Goal: Task Accomplishment & Management: Manage account settings

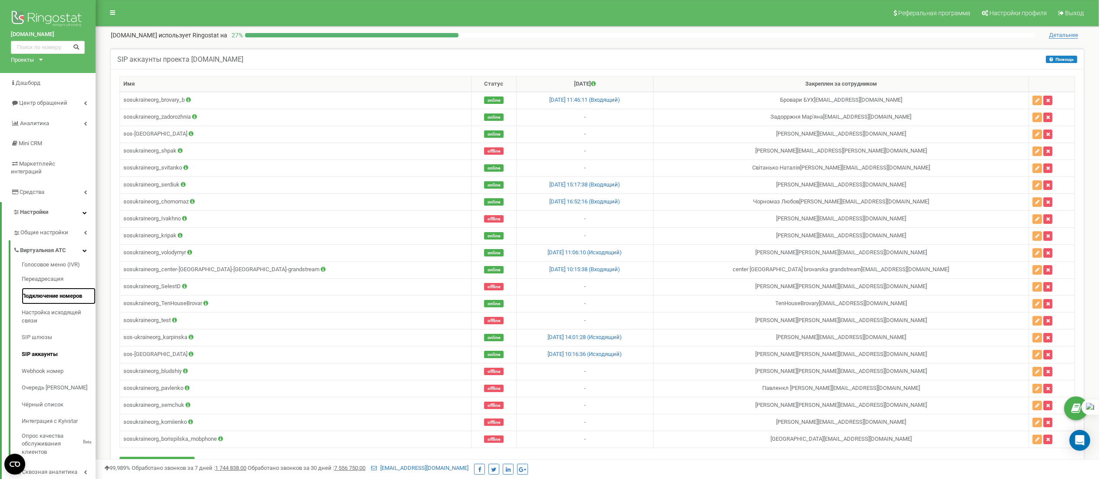
click at [63, 288] on link "Подключение номеров" at bounding box center [59, 296] width 74 height 17
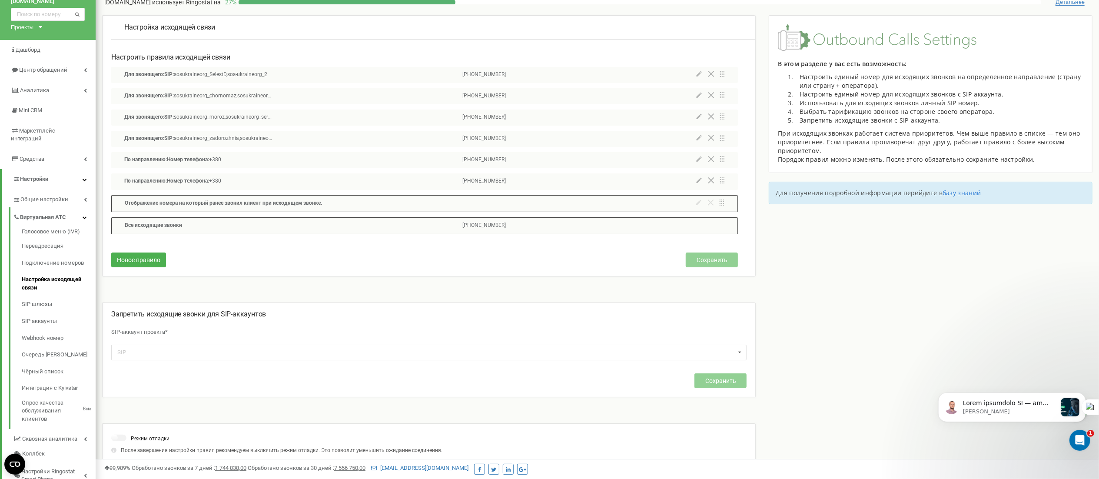
scroll to position [34, 0]
click at [47, 295] on link "SIP шлюзы" at bounding box center [59, 303] width 74 height 17
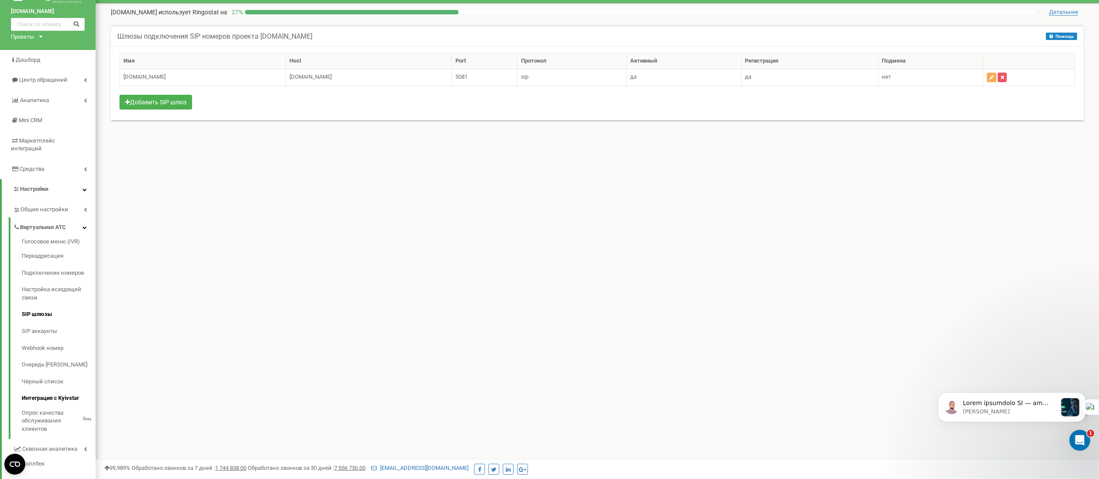
scroll to position [22, 0]
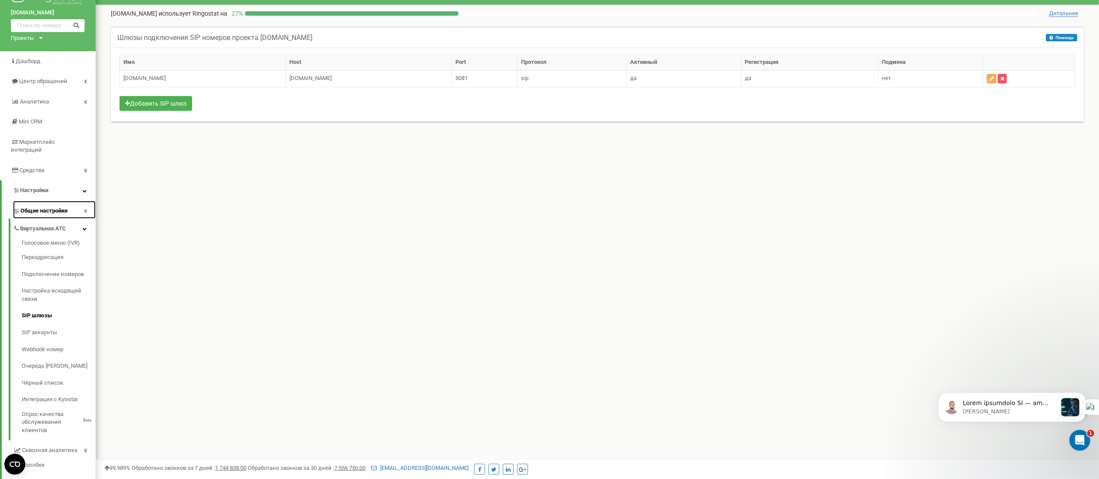
click at [52, 207] on link "Общие настройки" at bounding box center [54, 210] width 83 height 18
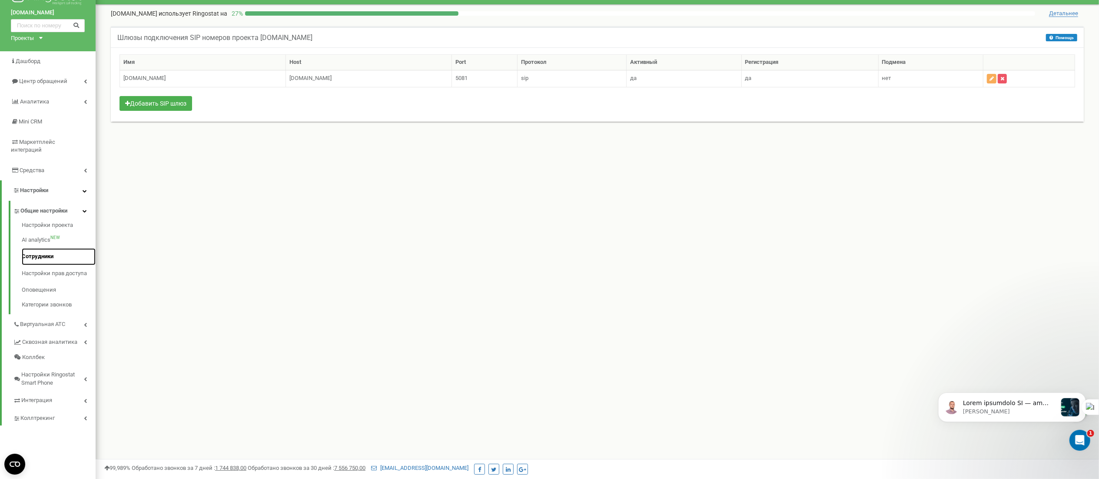
click at [46, 250] on link "Сотрудники" at bounding box center [59, 256] width 74 height 17
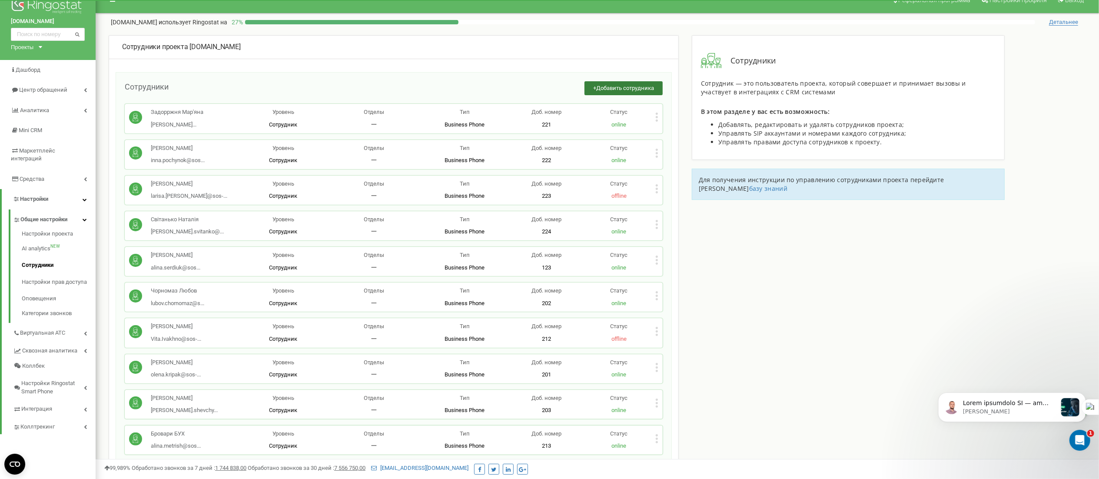
click at [614, 86] on span "Добавить сотрудника" at bounding box center [625, 88] width 58 height 7
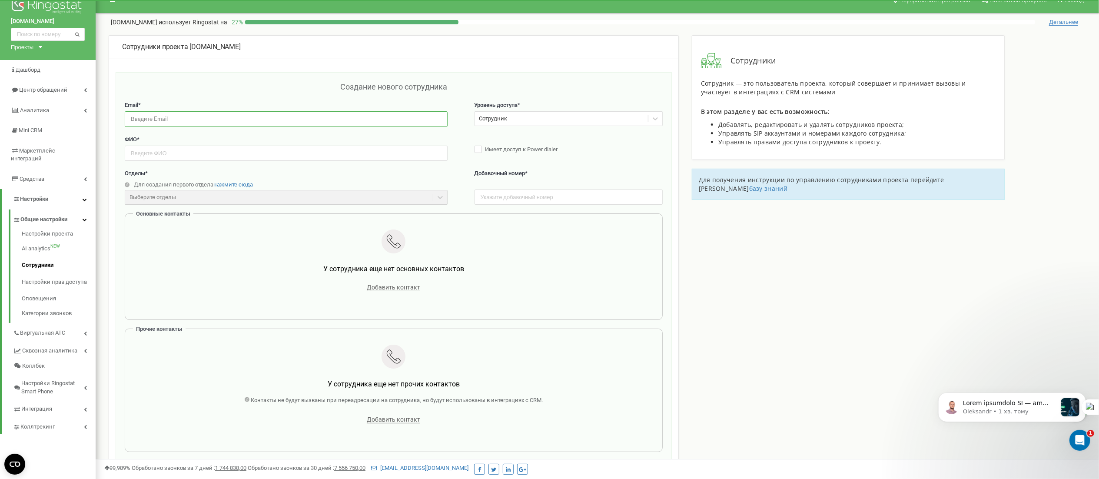
click at [167, 117] on input "email" at bounding box center [286, 118] width 323 height 15
paste input "[EMAIL_ADDRESS][DOMAIN_NAME]"
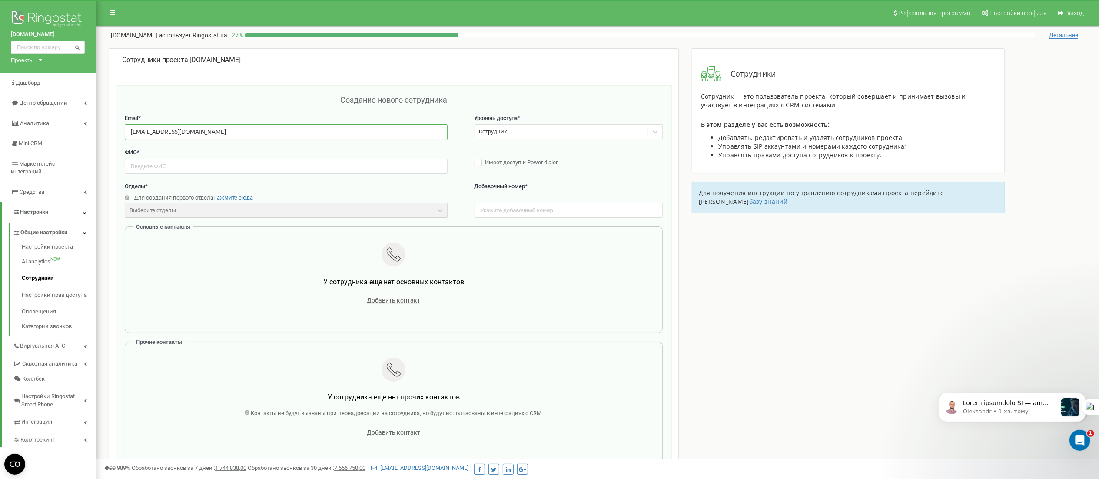
type input "Yuliia.Prykhodchenko@sos-ukraine.org"
click at [36, 270] on link "Сотрудники" at bounding box center [59, 278] width 74 height 17
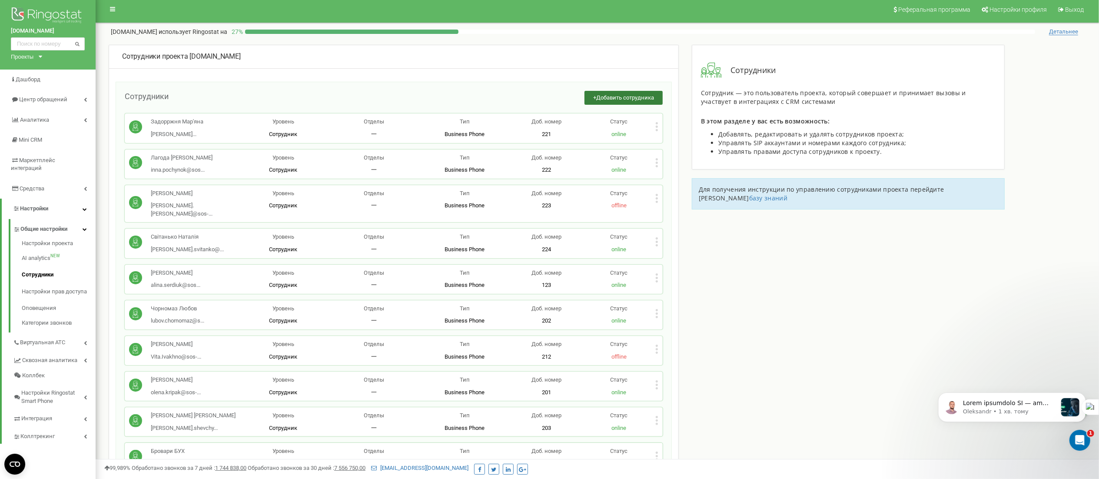
click at [601, 96] on span "Добавить сотрудника" at bounding box center [625, 97] width 58 height 7
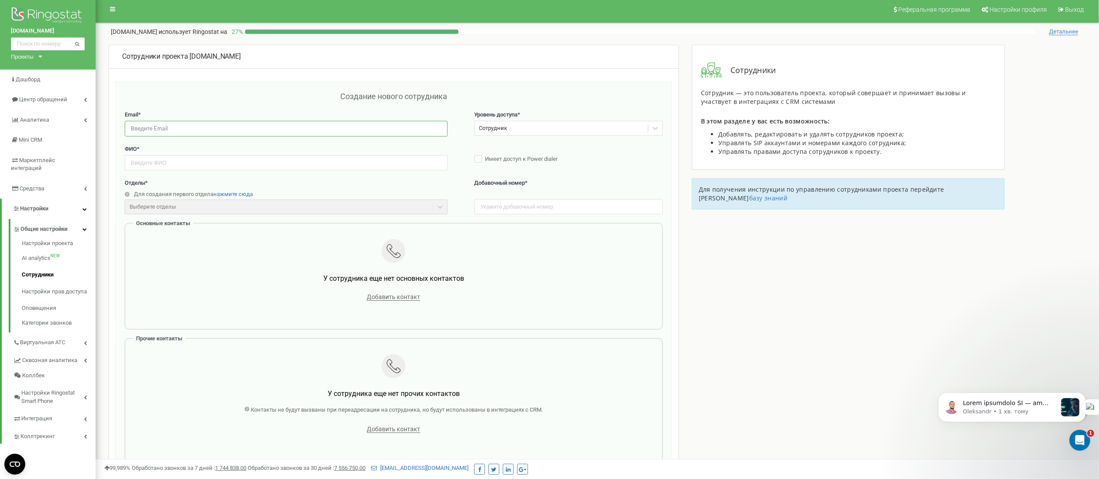
click at [203, 126] on input "email" at bounding box center [286, 128] width 323 height 15
paste input "Yuliia.Prykhodchenko@sos-ukraine.org"
type input "Yuliia.Prykhodchenko@sos-ukraine.org"
click at [176, 163] on input "text" at bounding box center [286, 162] width 323 height 15
click at [150, 165] on input "text" at bounding box center [286, 162] width 323 height 15
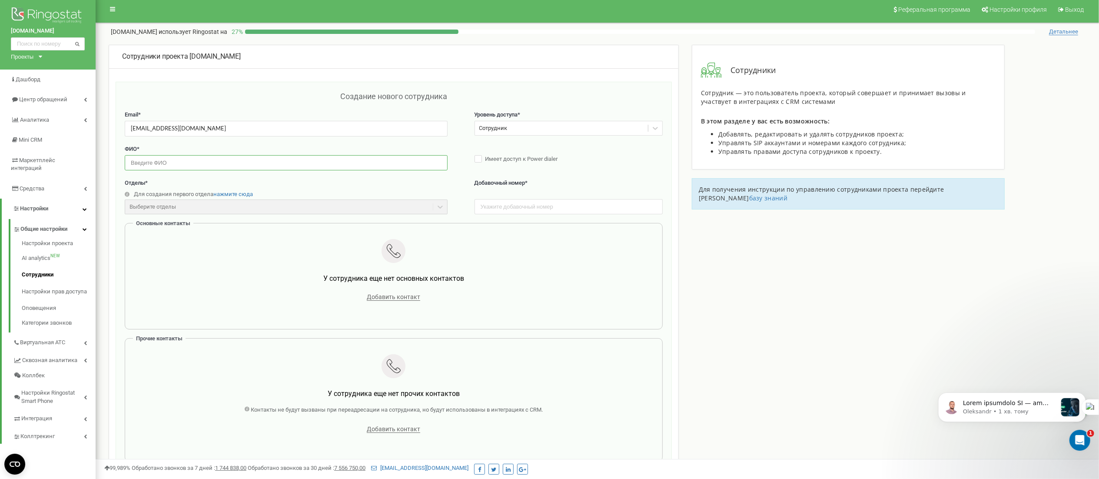
paste input "Приходченко Юлія"
type input "[PERSON_NAME]"
click at [44, 267] on link "Сотрудники" at bounding box center [59, 274] width 74 height 17
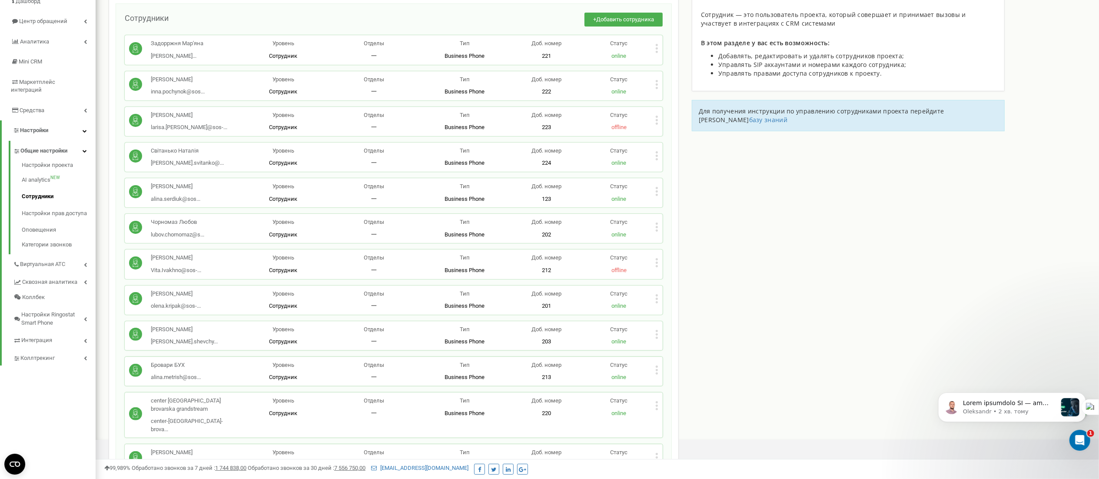
scroll to position [81, 0]
click at [610, 16] on button "+ Добавить сотрудника" at bounding box center [623, 20] width 78 height 14
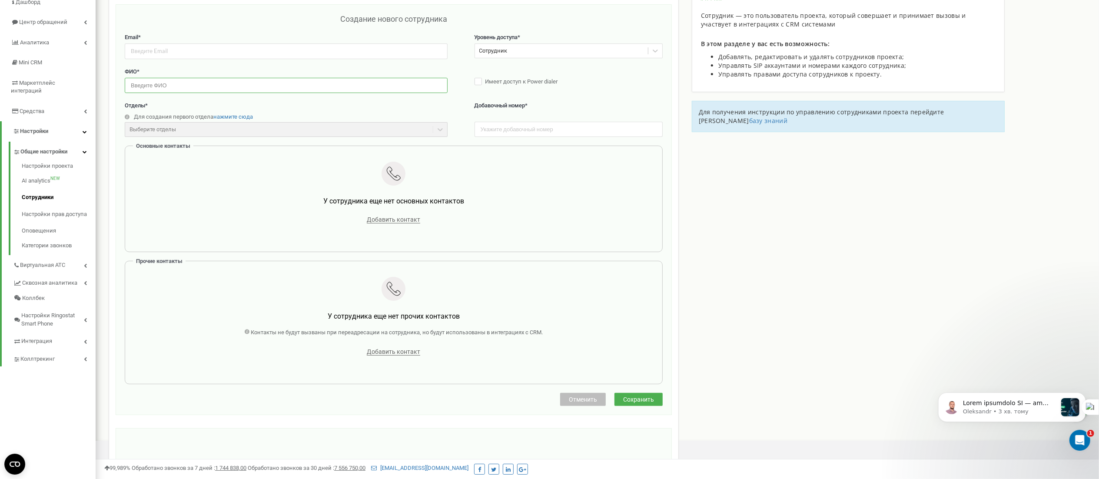
click at [142, 86] on input "text" at bounding box center [286, 85] width 323 height 15
paste input "Приходченко Юлія"
type input "Приходченко Юлія"
click at [560, 130] on input "text" at bounding box center [568, 129] width 188 height 15
type input "124"
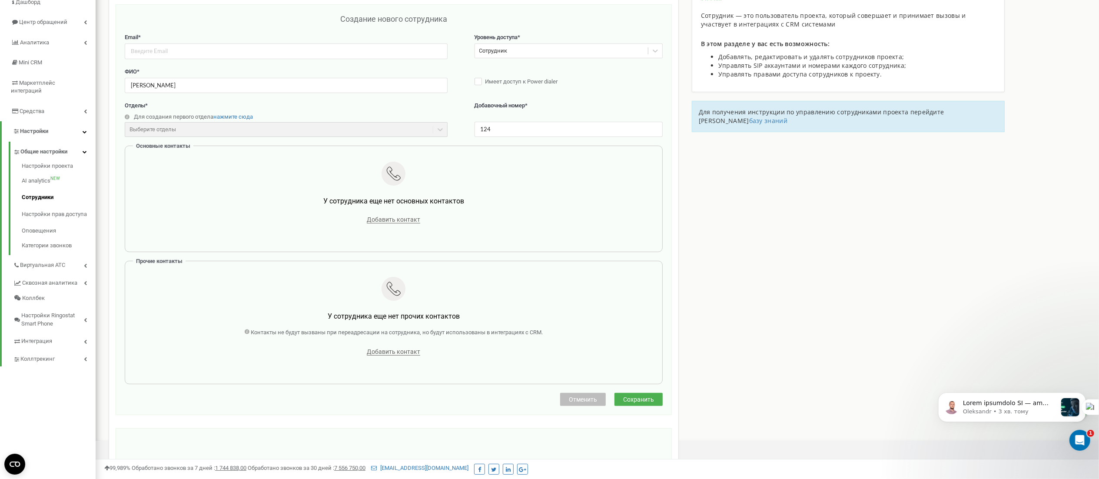
click at [109, 215] on div "Сотрудники проекта sos-ukraine.org Создание нового сотрудника Email * Уровень д…" at bounding box center [394, 267] width 570 height 600
click at [174, 52] on input "email" at bounding box center [286, 50] width 323 height 15
paste input "Yuliia.Prykhodchenko@sos-ukraine.org"
type input "Yuliia.Prykhodchenko@sos-ukraine.org"
click at [630, 397] on span "Сохранить" at bounding box center [638, 399] width 31 height 7
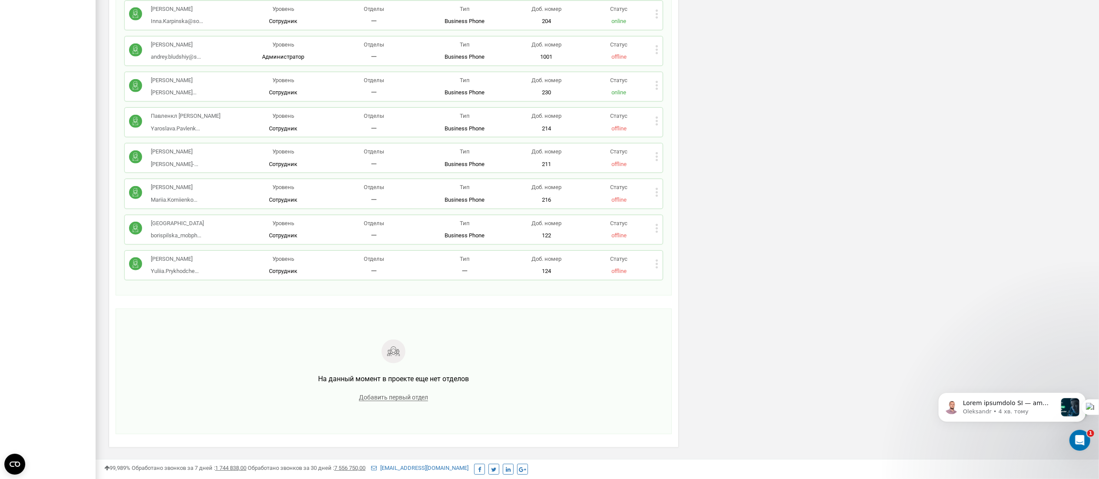
scroll to position [595, 0]
click at [658, 252] on div "Приходченко Юлія Yuliia.Prykhodche... Yuliia.Prykhodchenko@sos-ukraine.org Уров…" at bounding box center [394, 266] width 538 height 29
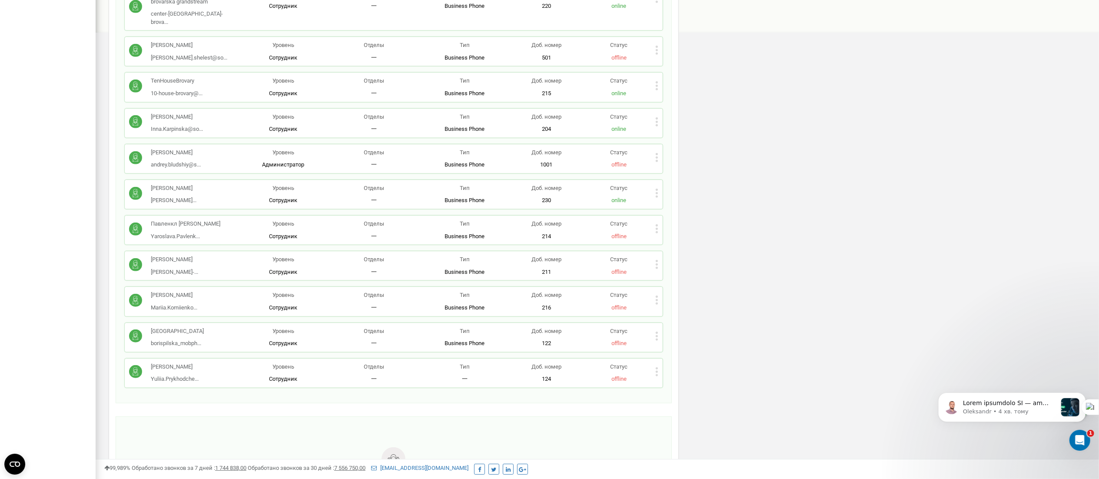
scroll to position [482, 0]
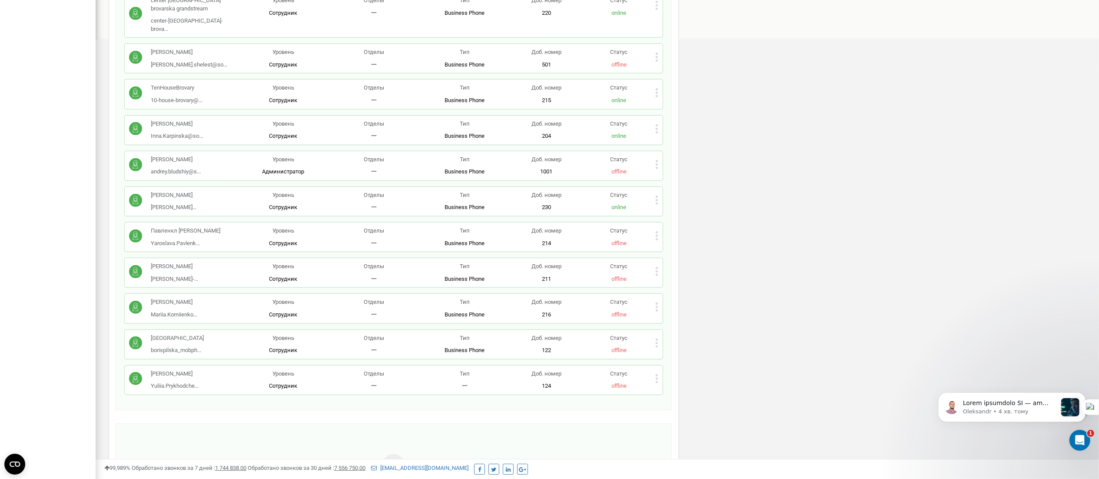
click at [438, 370] on p "Тип" at bounding box center [464, 374] width 91 height 8
click at [659, 365] on div "Приходченко Юлія Yuliia.Prykhodche... Yuliia.Prykhodchenko@sos-ukraine.org Уров…" at bounding box center [394, 379] width 538 height 29
click at [656, 378] on icon at bounding box center [657, 379] width 2 height 2
click at [674, 390] on span "Редактировать" at bounding box center [689, 393] width 44 height 6
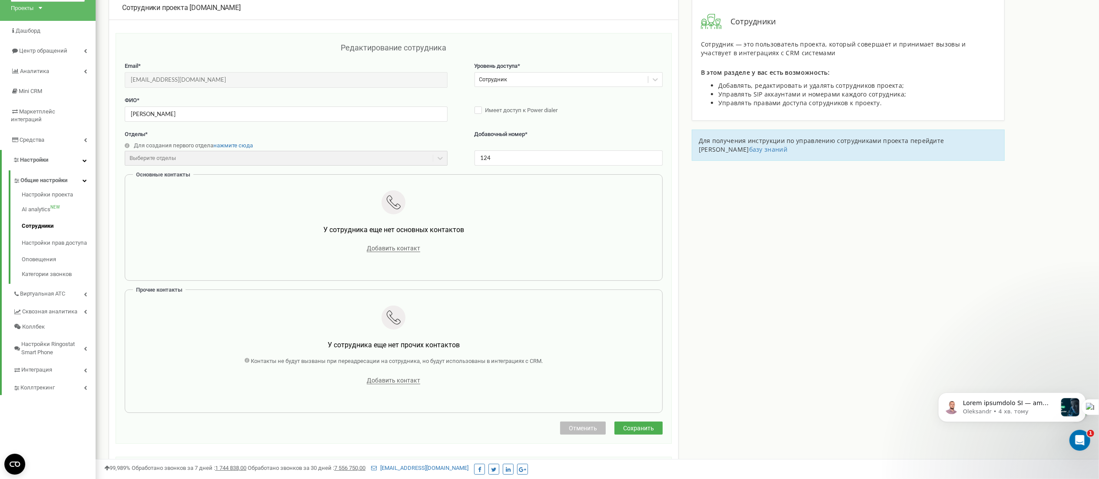
scroll to position [0, 0]
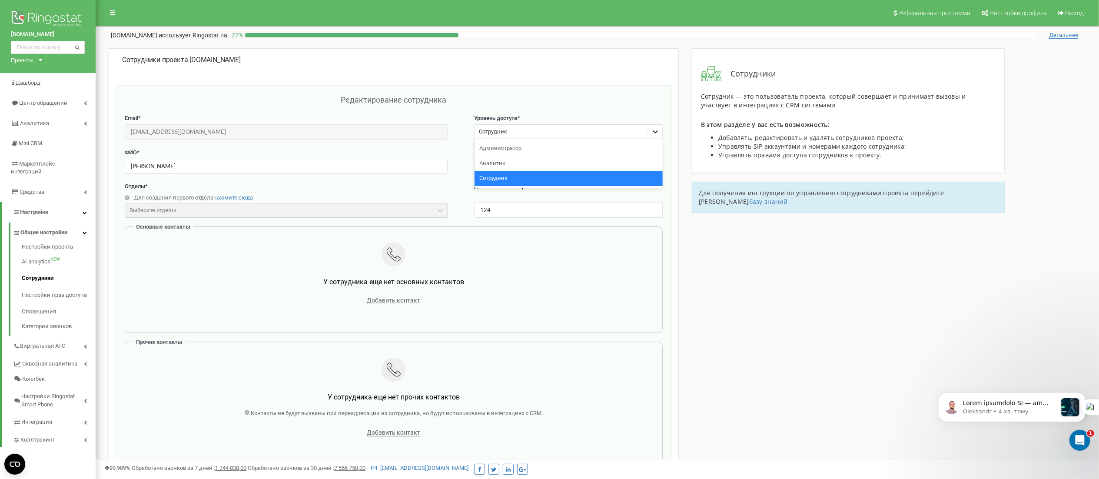
click at [656, 134] on icon at bounding box center [655, 131] width 9 height 9
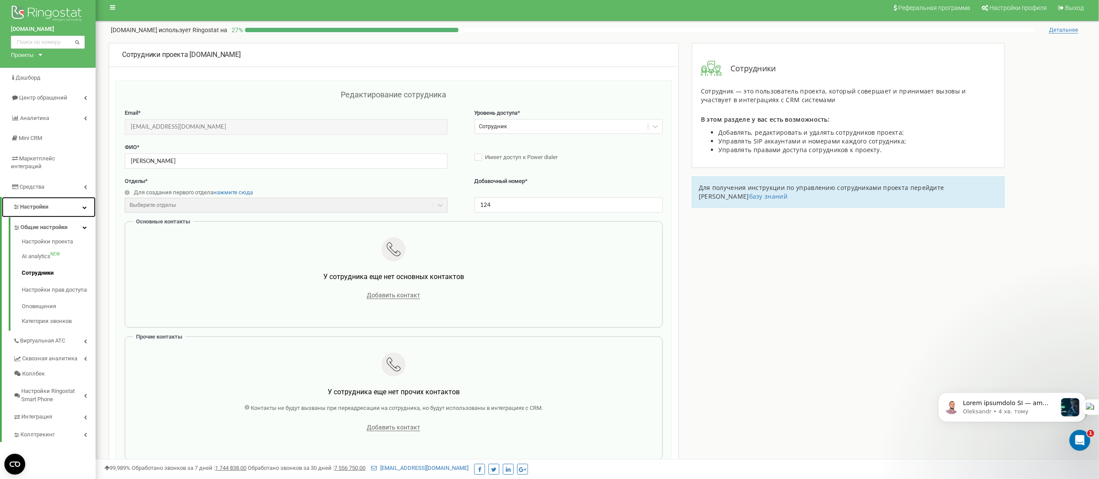
click at [37, 203] on span "Настройки" at bounding box center [31, 207] width 36 height 8
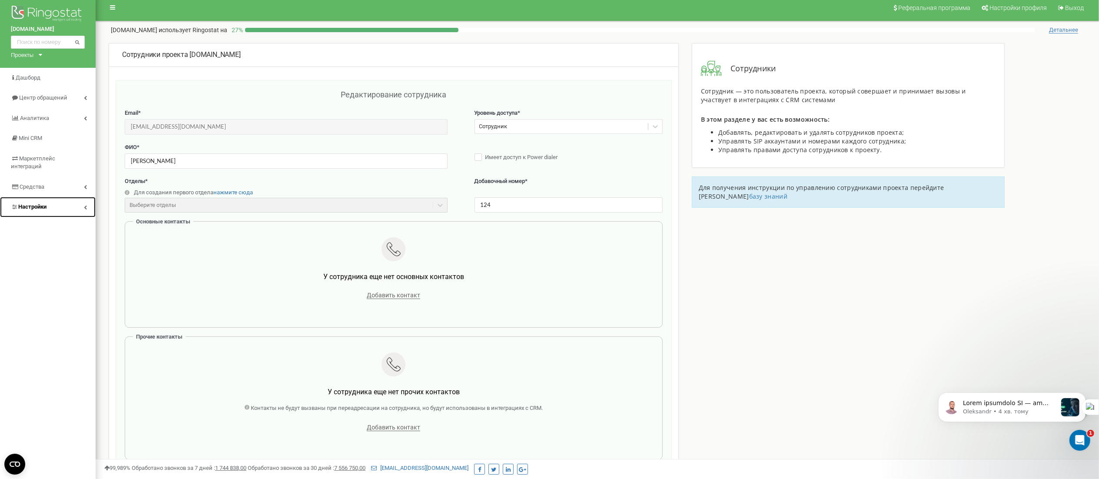
click at [37, 203] on span "Настройки" at bounding box center [32, 206] width 28 height 7
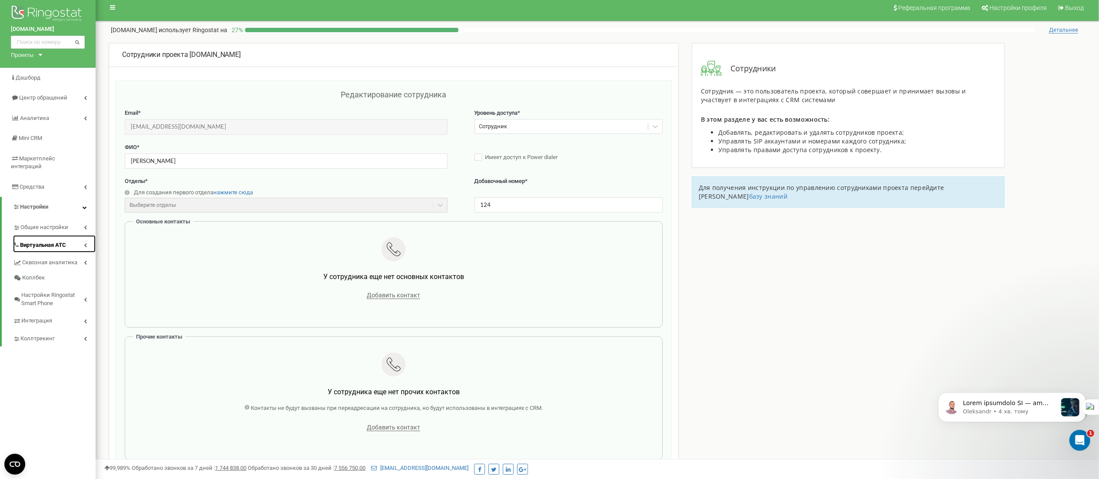
click at [39, 241] on link "Виртуальная АТС" at bounding box center [54, 244] width 83 height 18
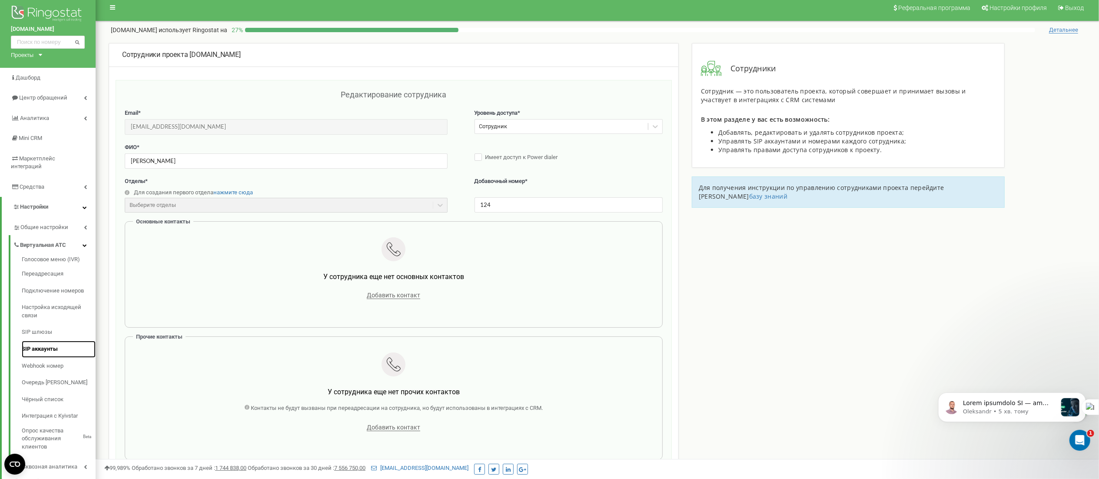
click at [47, 345] on link "SIP аккаунты" at bounding box center [59, 349] width 74 height 17
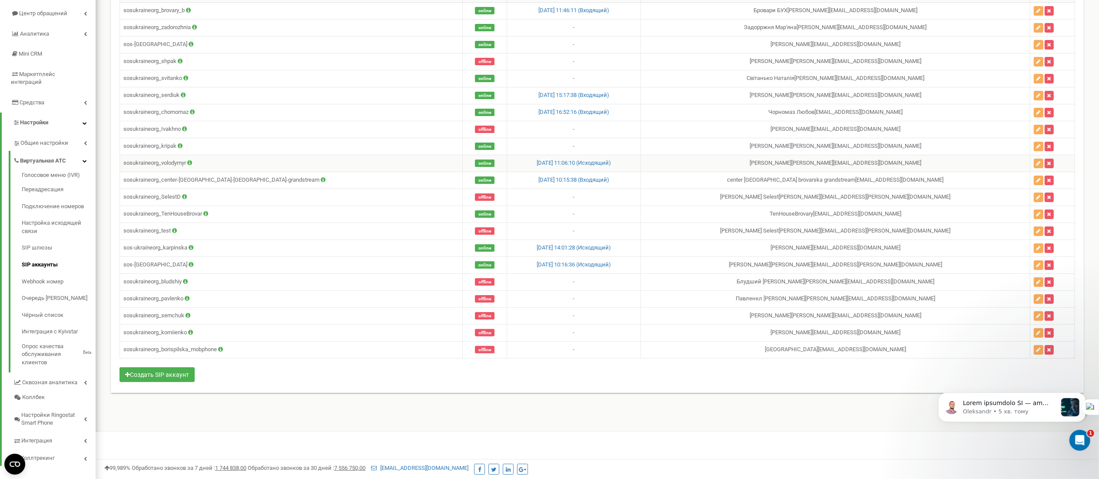
scroll to position [89, 0]
click at [1036, 353] on icon "button" at bounding box center [1038, 350] width 4 height 5
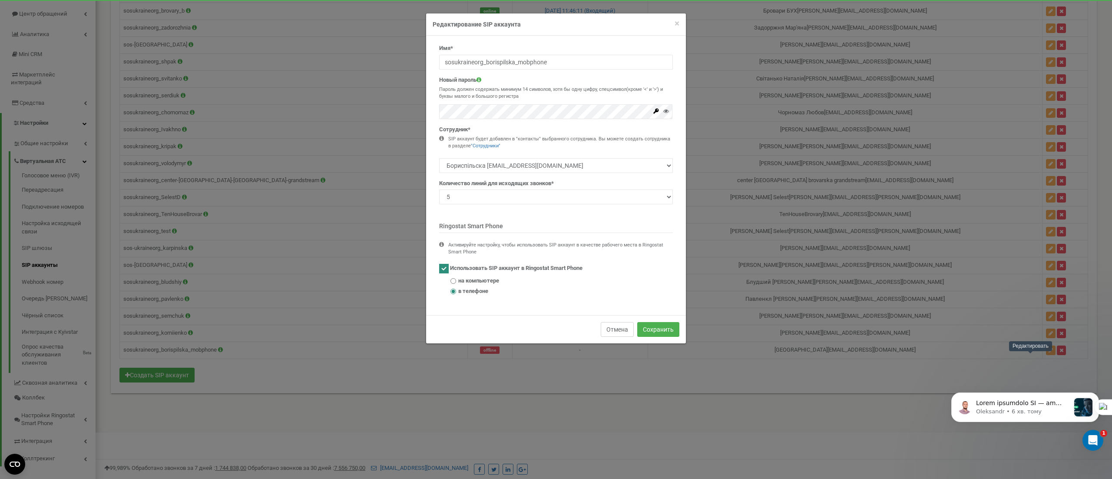
click at [611, 328] on button "Отмена" at bounding box center [617, 329] width 33 height 15
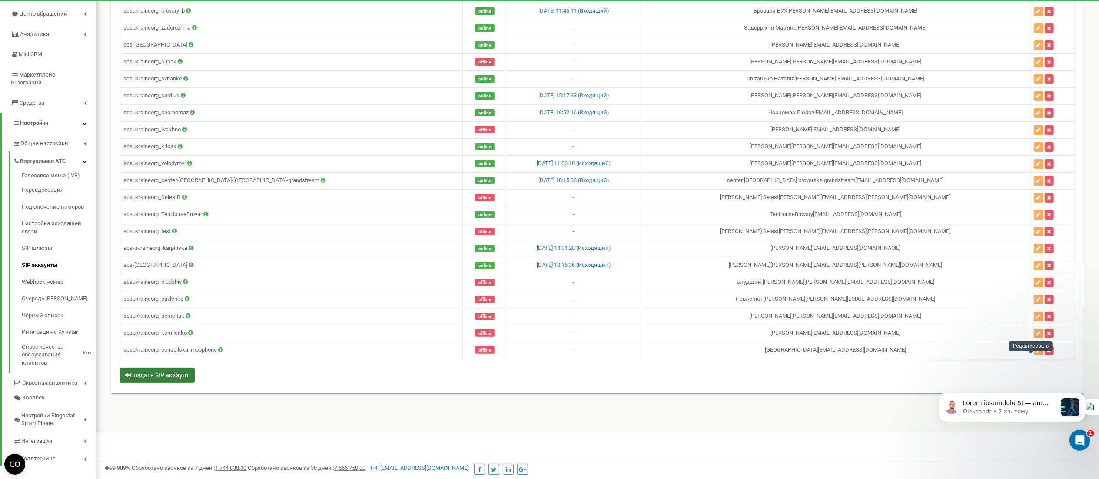
click at [145, 381] on button "Создать SIP аккаунт" at bounding box center [156, 375] width 75 height 15
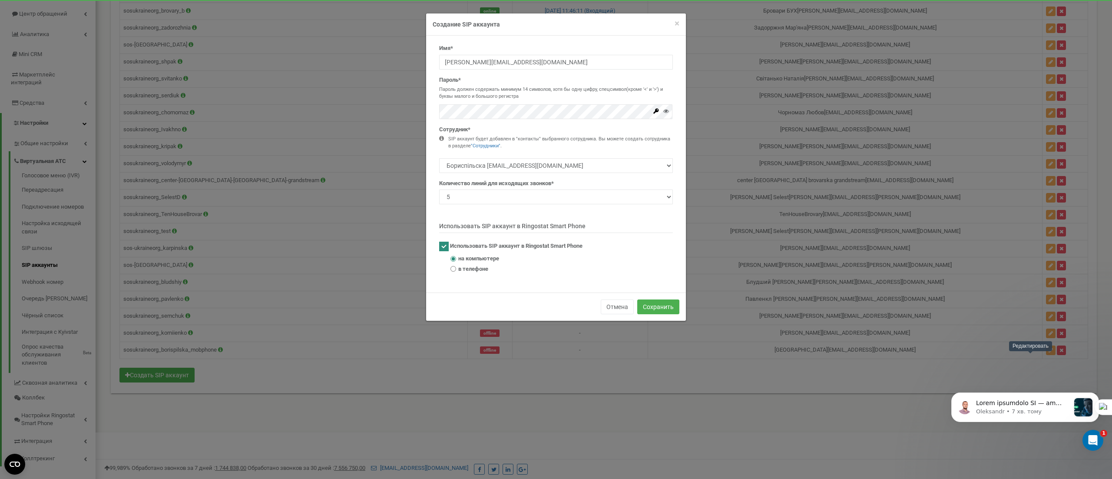
type input "sos-ukraineorg_"
click at [512, 56] on input "sos-ukraineorg_" at bounding box center [556, 62] width 234 height 15
click at [591, 215] on div "Имя* * Допускаются только буквы, цифры и спецсимволы "-", "_" sos-ukraineorg_ П…" at bounding box center [556, 161] width 247 height 235
click at [667, 167] on select "Бориспільска borispilska_mobphone@sos-ukraine.org Сердюк Аліна alina.serdiuk@so…" at bounding box center [556, 165] width 234 height 15
select select "485181"
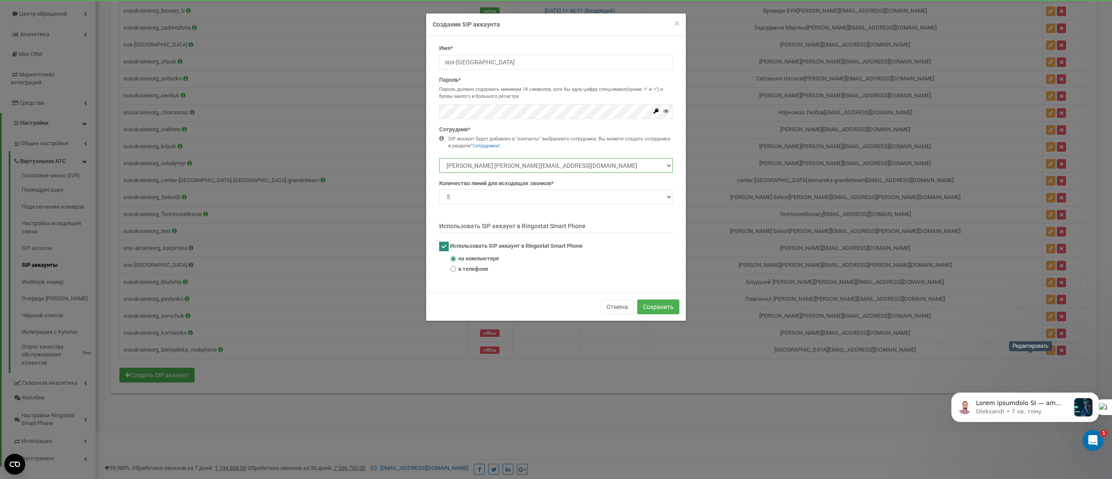
click at [439, 158] on select "Бориспільска borispilska_mobphone@sos-ukraine.org Сердюк Аліна alina.serdiuk@so…" at bounding box center [556, 165] width 234 height 15
click at [537, 69] on input "sos-ukraineorg_" at bounding box center [556, 62] width 234 height 15
paste input "Prykhodchenko"
type input "sos-ukraineorg_Prykhodchenko"
click at [667, 110] on icon at bounding box center [666, 111] width 6 height 6
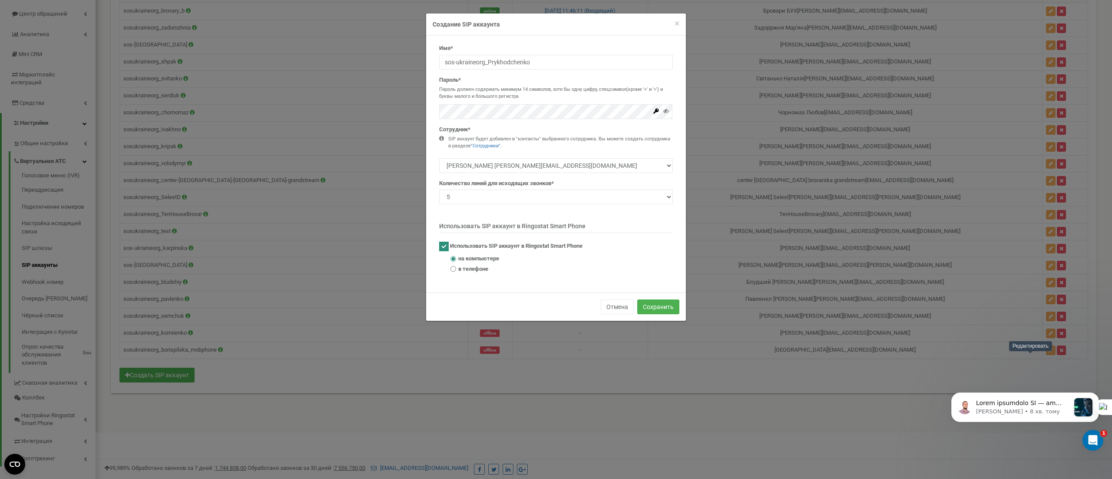
click at [605, 282] on div "Имя* sos-ukraineorg_Prykhodchenko Пароль* Пароль должен содержать минимум 14 си…" at bounding box center [556, 164] width 260 height 257
click at [650, 313] on button "Сохранить" at bounding box center [658, 306] width 42 height 15
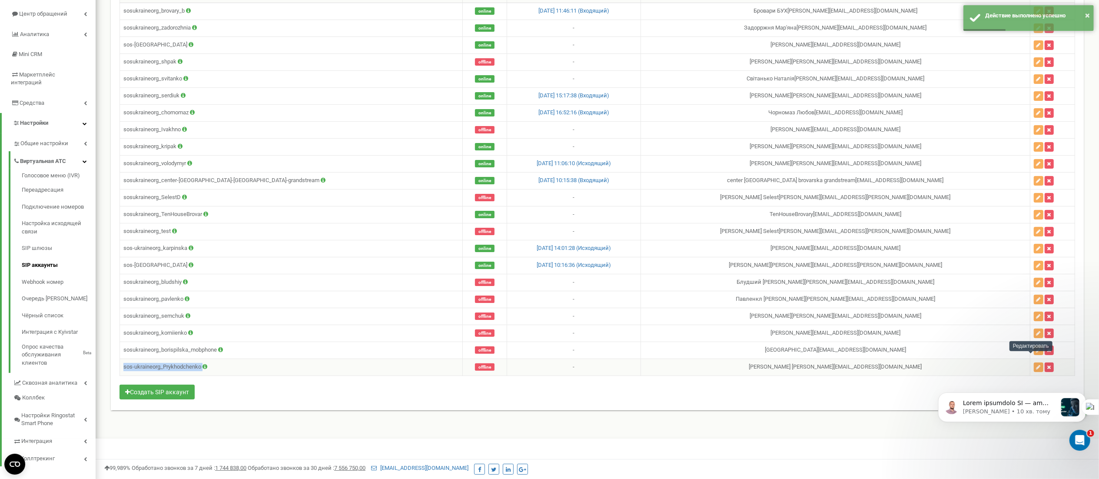
drag, startPoint x: 210, startPoint y: 377, endPoint x: 120, endPoint y: 379, distance: 90.0
click at [120, 375] on td "sos-ukraineorg_Prykhodchenko" at bounding box center [291, 366] width 343 height 17
copy td "sos-ukraineorg_Prykhodchenko"
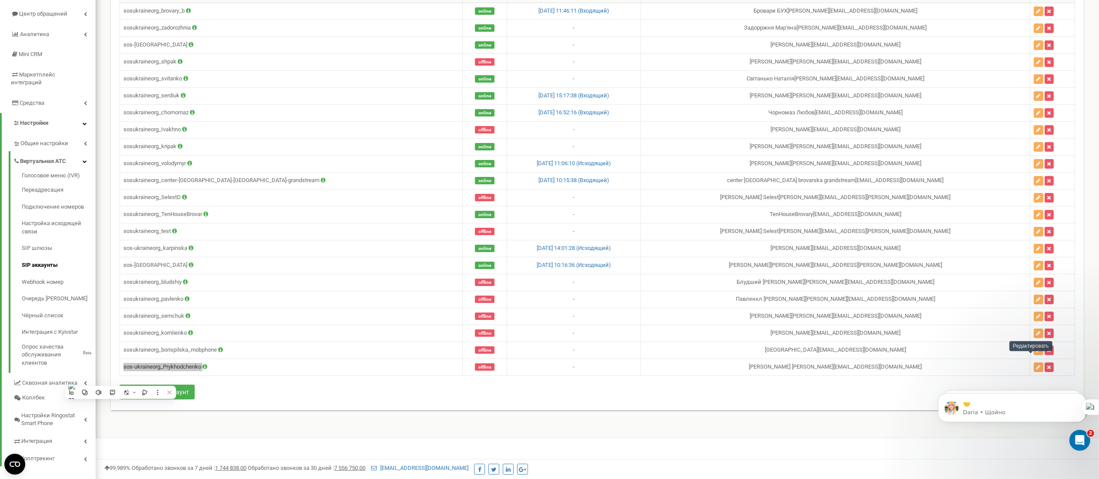
click html "🤝 Daria • Щойно Oleksandr • 39 хв. тому"
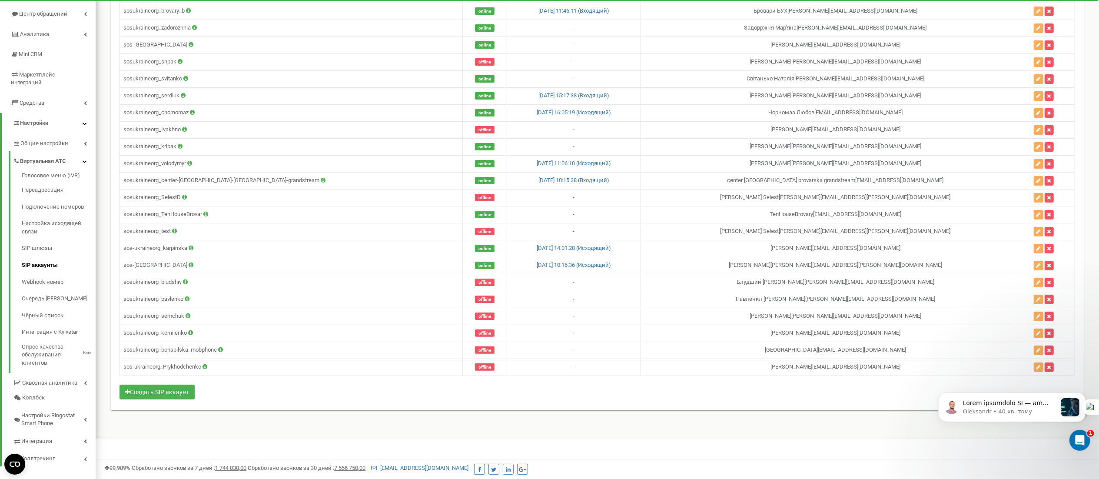
click html "Oleksandr • 40 хв. тому"
click at [1084, 393] on icon "Dismiss notification" at bounding box center [1083, 394] width 5 height 5
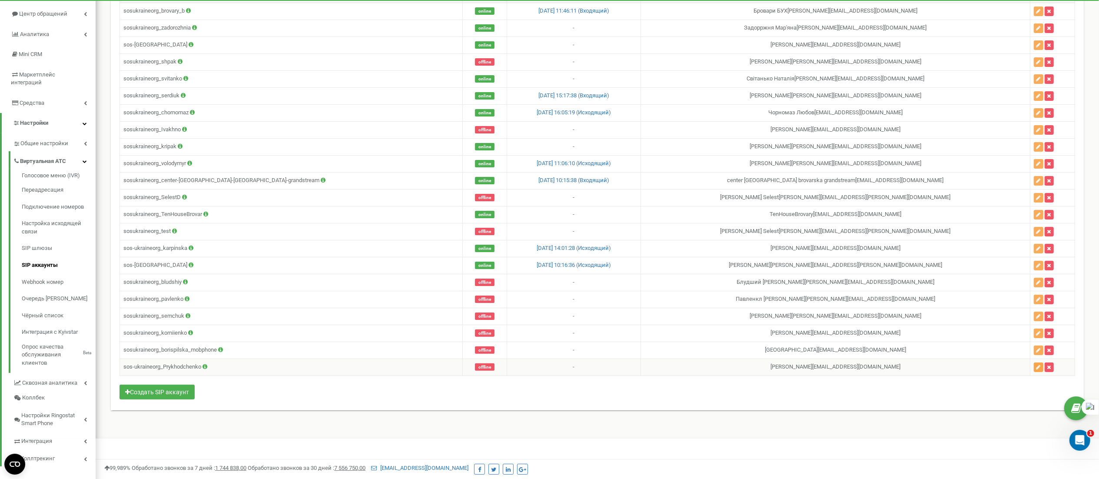
click at [1036, 370] on icon "button" at bounding box center [1038, 367] width 4 height 5
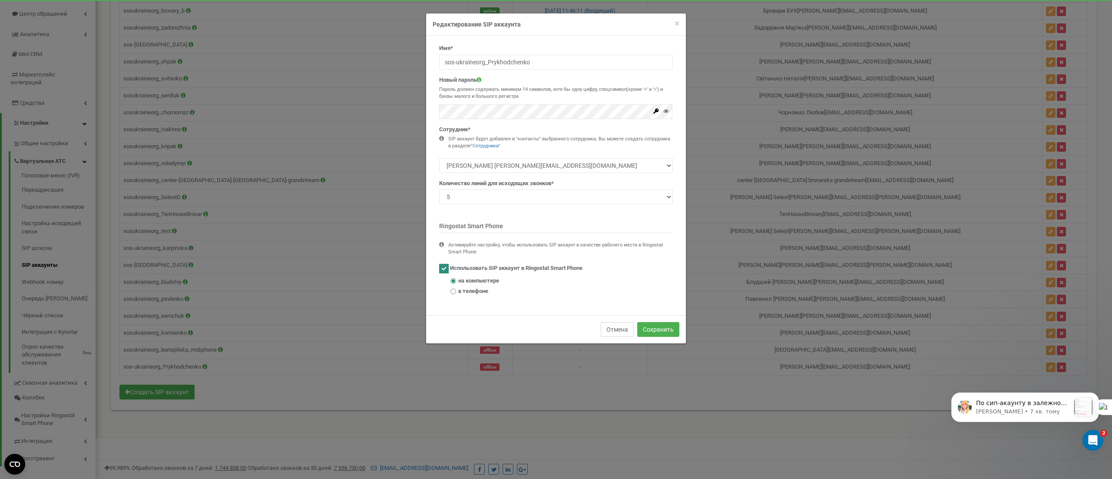
click at [617, 335] on button "Отмена" at bounding box center [617, 329] width 33 height 15
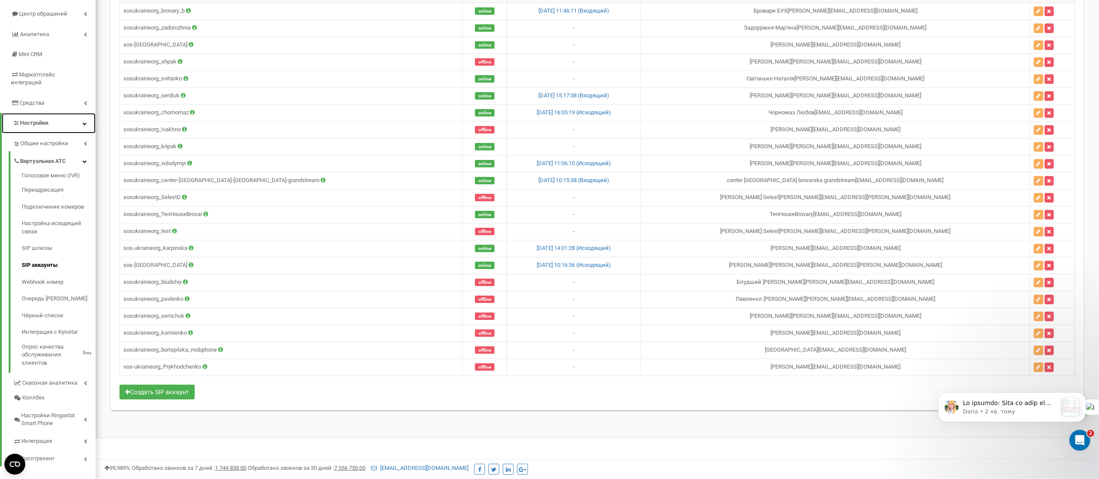
click at [37, 119] on span "Настройки" at bounding box center [34, 122] width 28 height 7
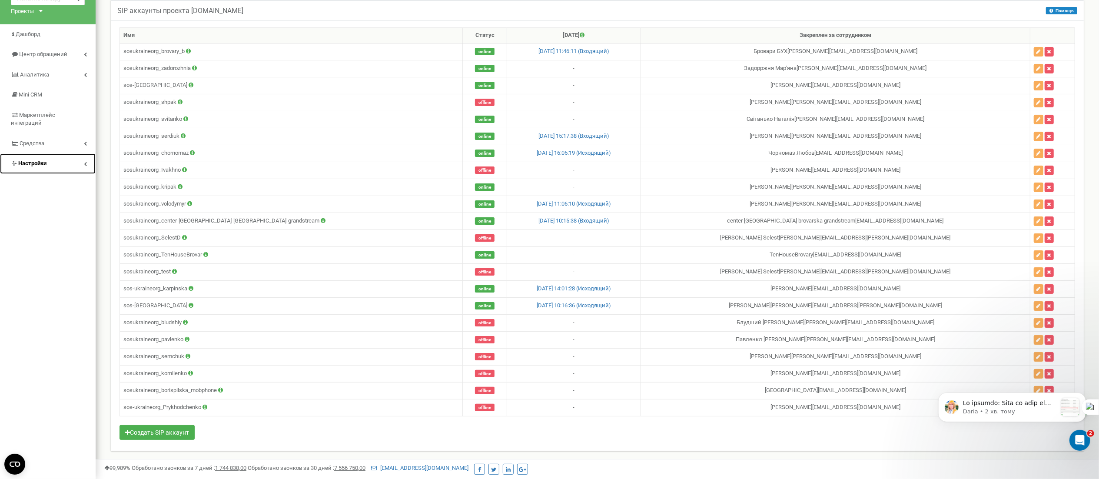
click at [34, 160] on span "Настройки" at bounding box center [32, 163] width 28 height 7
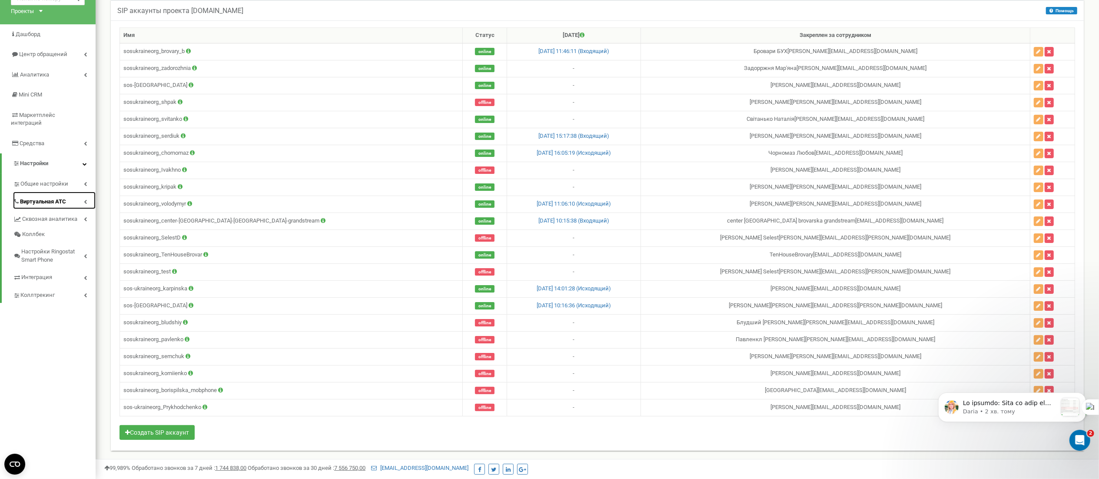
click at [47, 198] on span "Виртуальная АТС" at bounding box center [43, 202] width 46 height 8
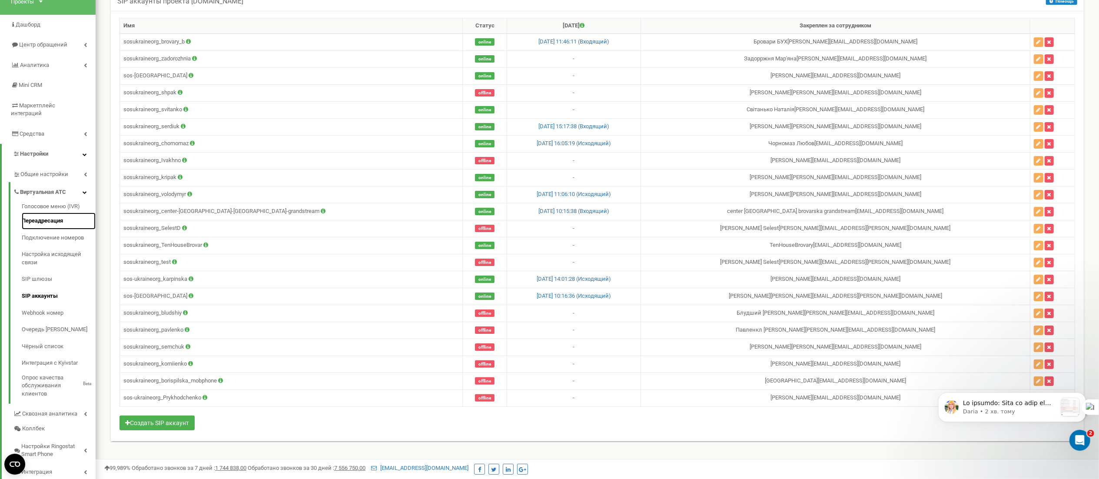
click at [46, 219] on link "Переадресация" at bounding box center [59, 220] width 74 height 17
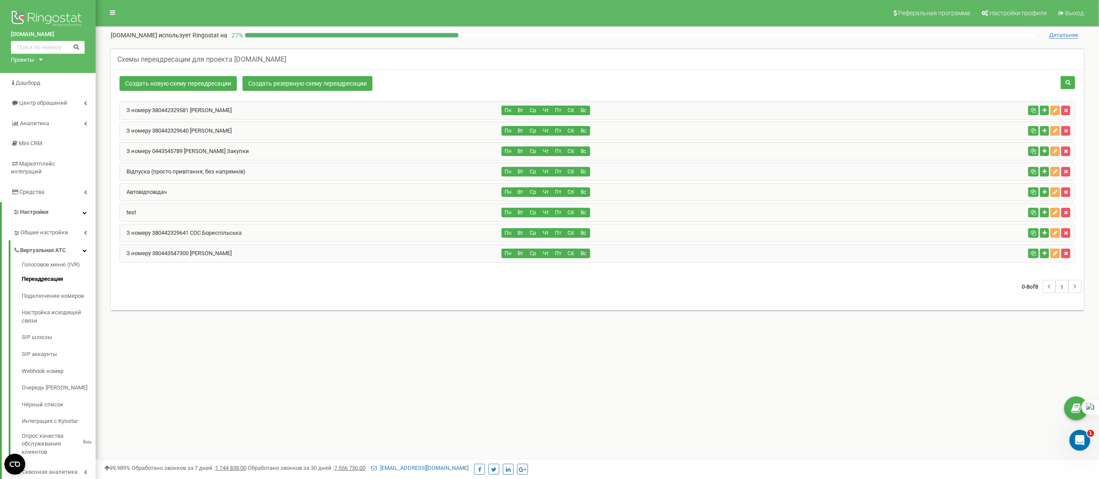
click at [127, 119] on div "З номеру 380442329581 [PERSON_NAME] Пн Вт Ср Чт Пт Сб Вс" at bounding box center [596, 110] width 955 height 18
